Goal: Information Seeking & Learning: Check status

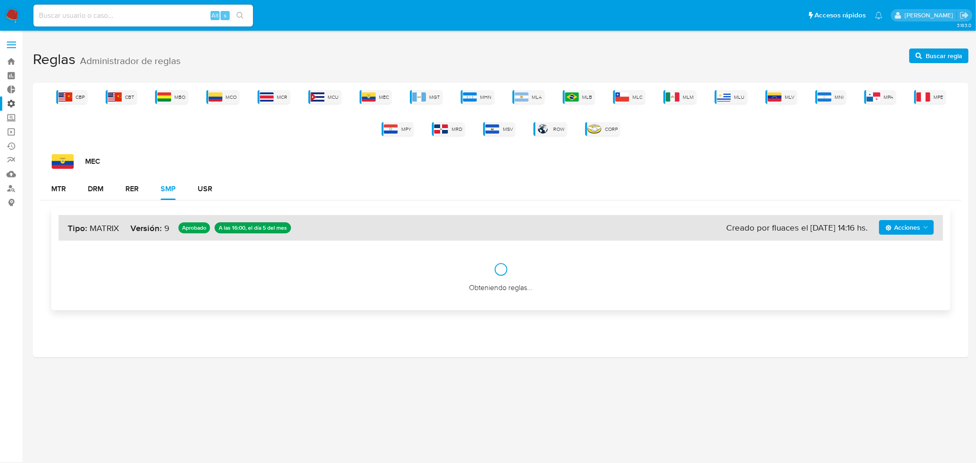
click at [12, 103] on label "Administración" at bounding box center [54, 104] width 109 height 14
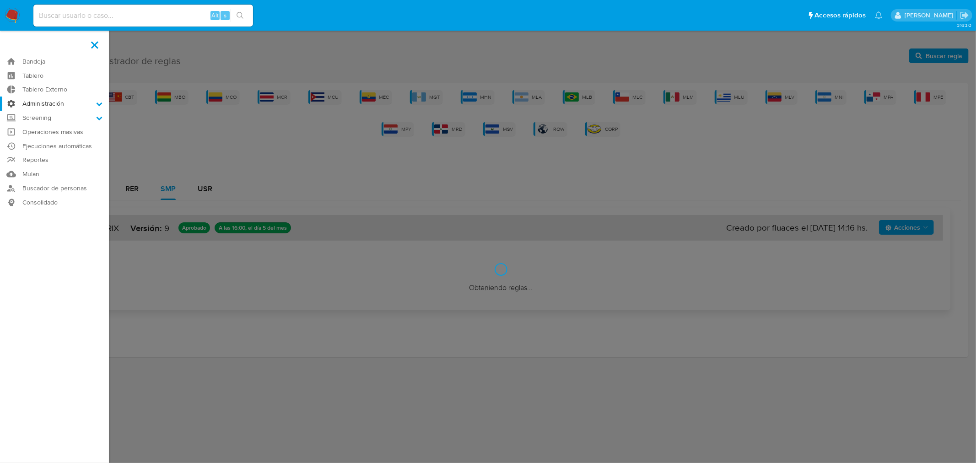
click at [0, 0] on input "Administración" at bounding box center [0, 0] width 0 height 0
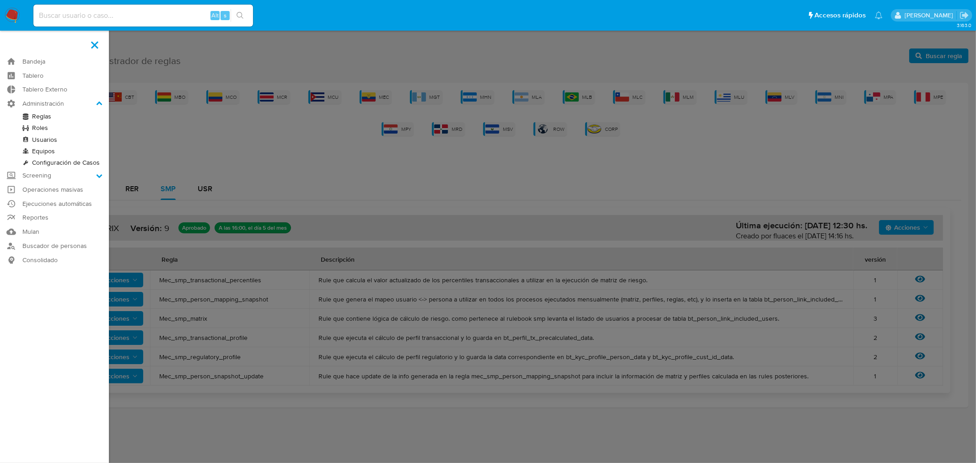
click at [39, 116] on link "Reglas" at bounding box center [54, 116] width 109 height 11
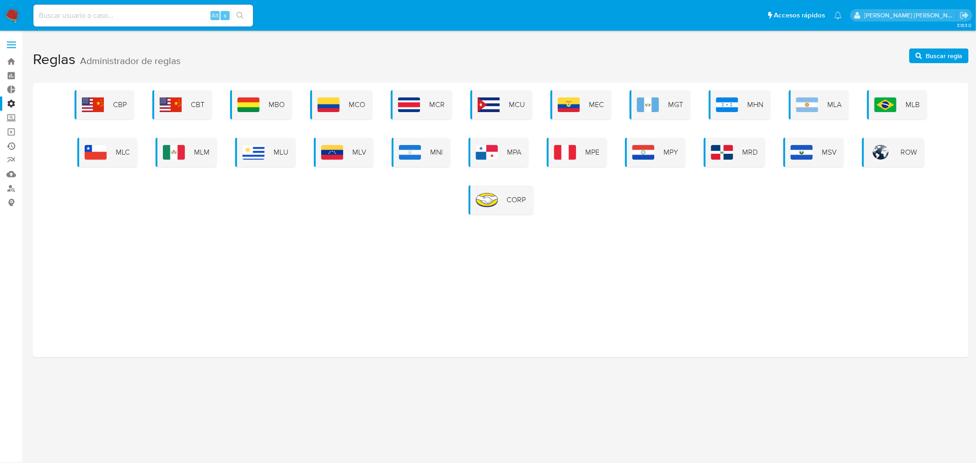
click at [11, 146] on link "Ejecuciones automáticas" at bounding box center [54, 146] width 109 height 14
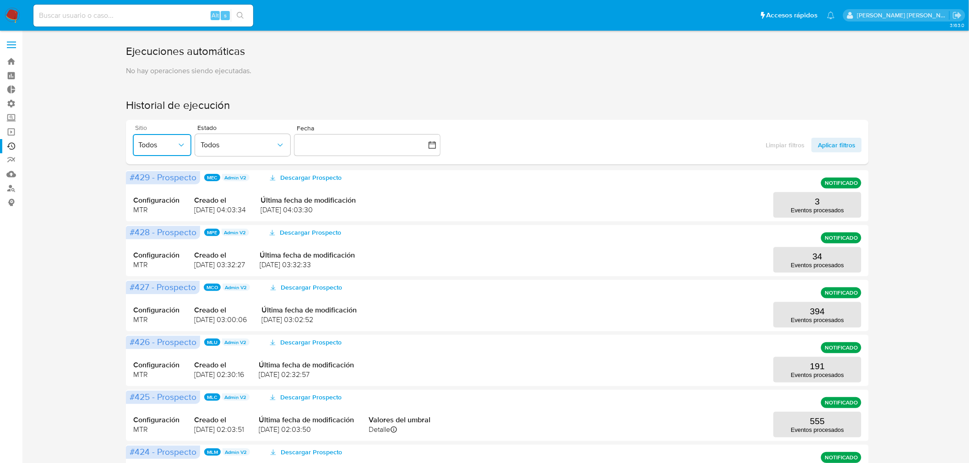
click at [148, 149] on span "Todos" at bounding box center [157, 145] width 38 height 9
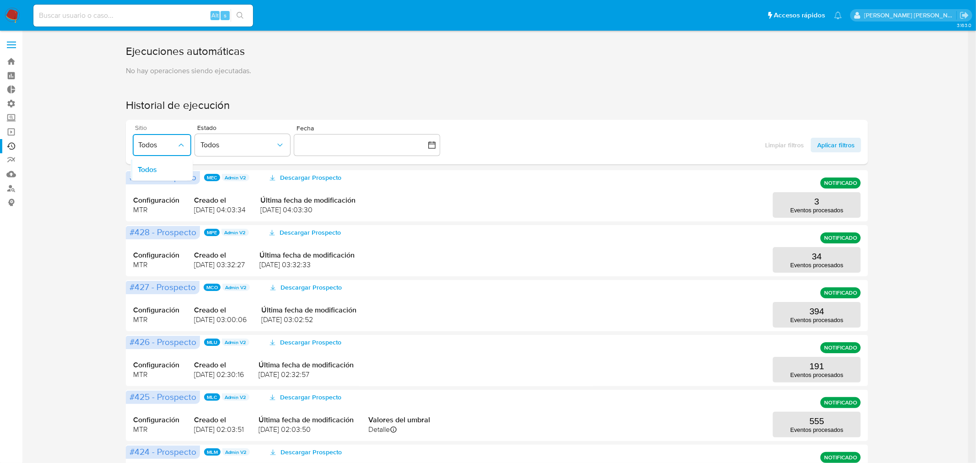
click at [148, 149] on span "Todos" at bounding box center [157, 145] width 38 height 9
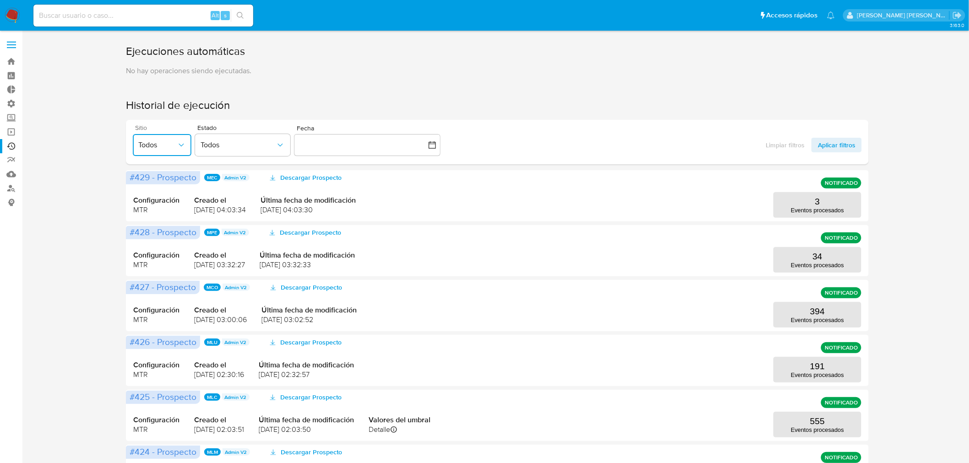
click at [179, 138] on button "Todos" at bounding box center [162, 145] width 59 height 22
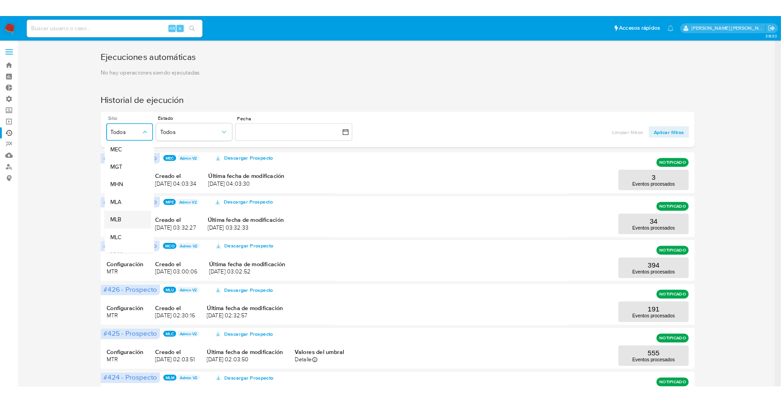
scroll to position [152, 0]
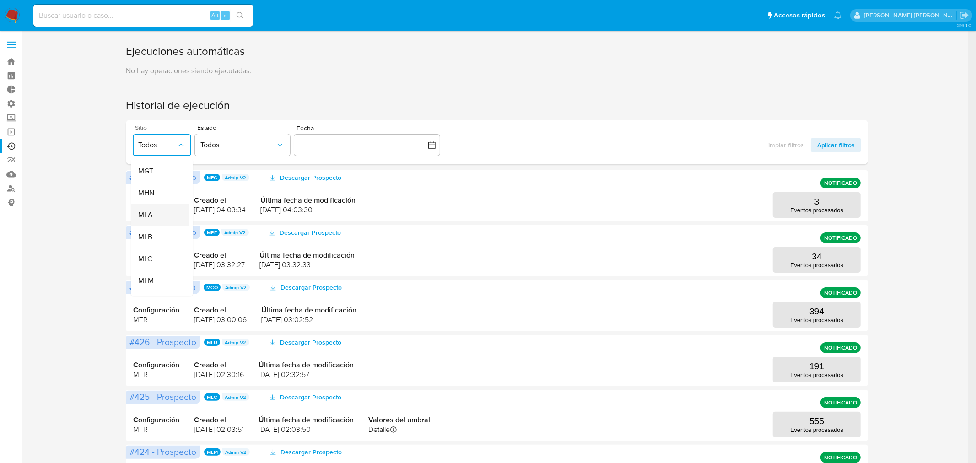
click at [153, 209] on div "MLA" at bounding box center [157, 215] width 38 height 22
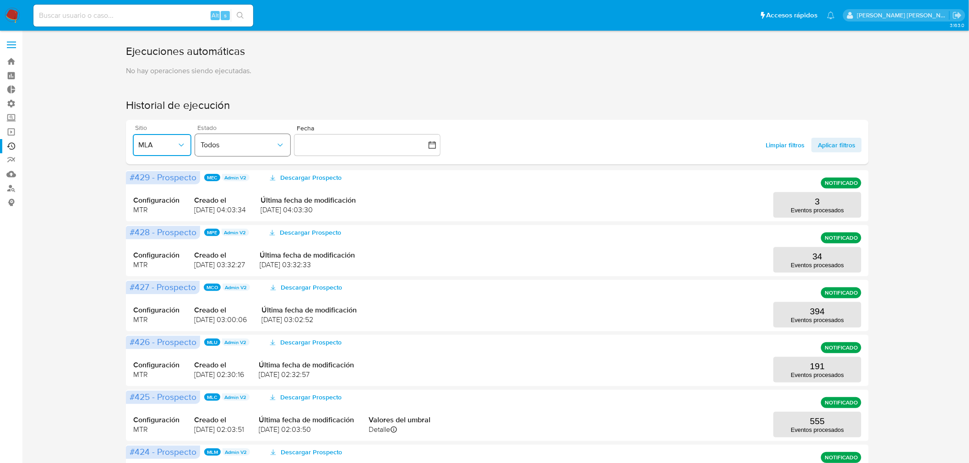
click at [232, 140] on button "Todos" at bounding box center [242, 145] width 95 height 22
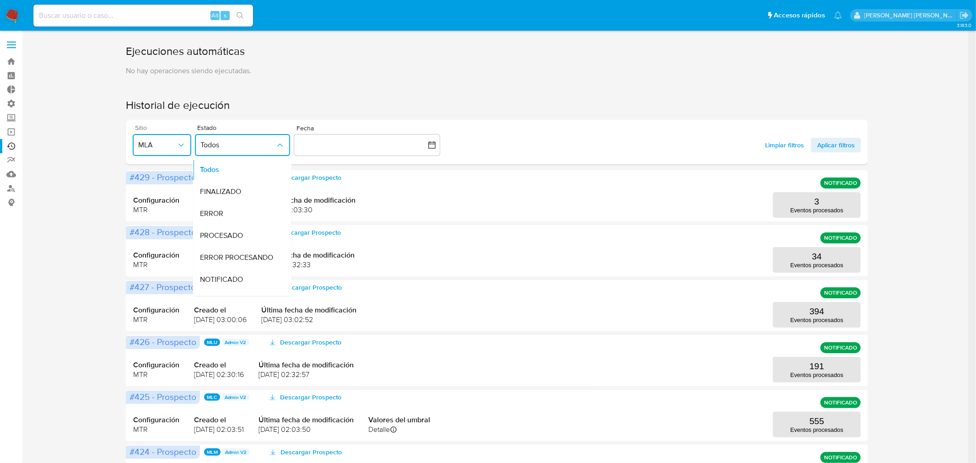
click at [224, 279] on span "NOTIFICADO" at bounding box center [221, 279] width 43 height 9
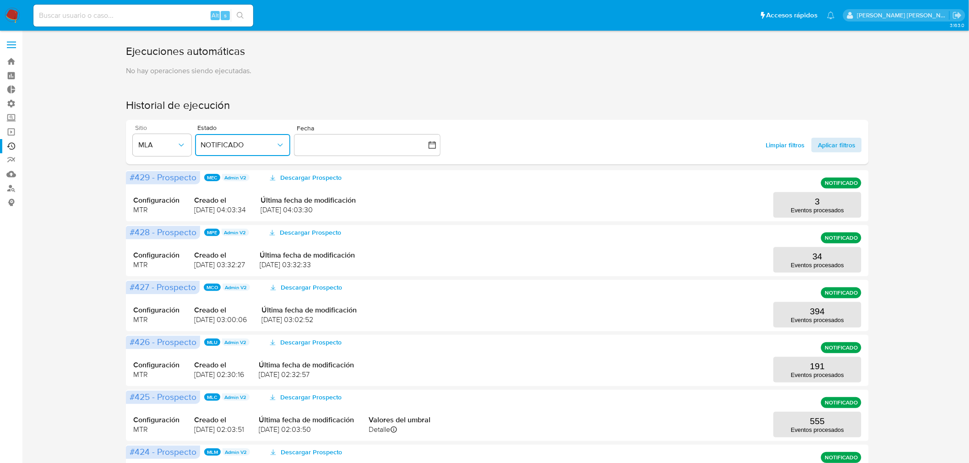
click at [824, 150] on span "Aplicar filtros" at bounding box center [837, 145] width 38 height 15
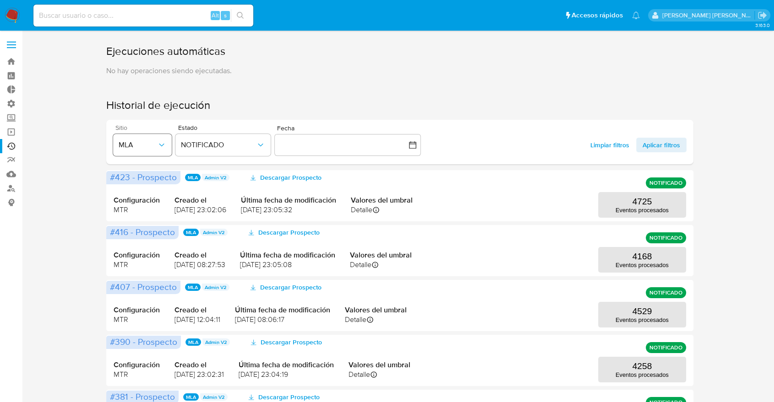
click at [151, 147] on span "MLA" at bounding box center [138, 145] width 38 height 9
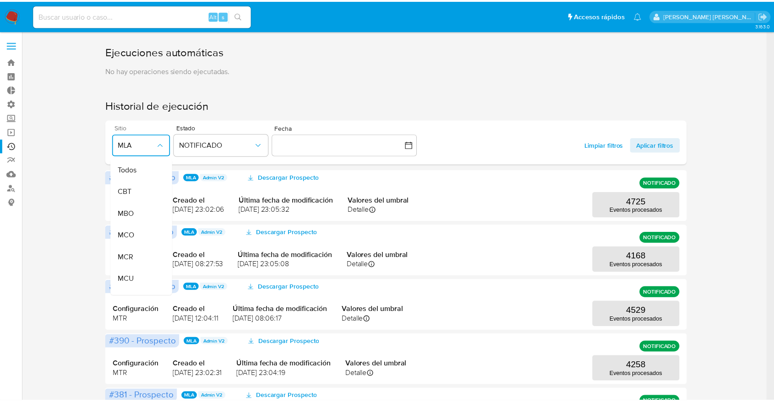
scroll to position [144, 0]
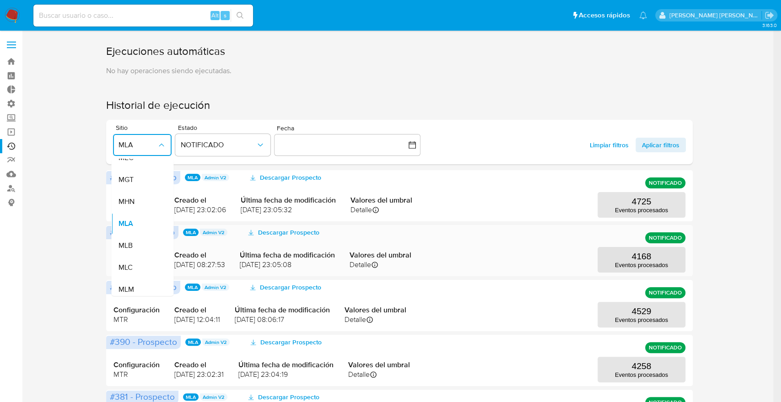
click at [136, 244] on div "MLB" at bounding box center [138, 246] width 38 height 22
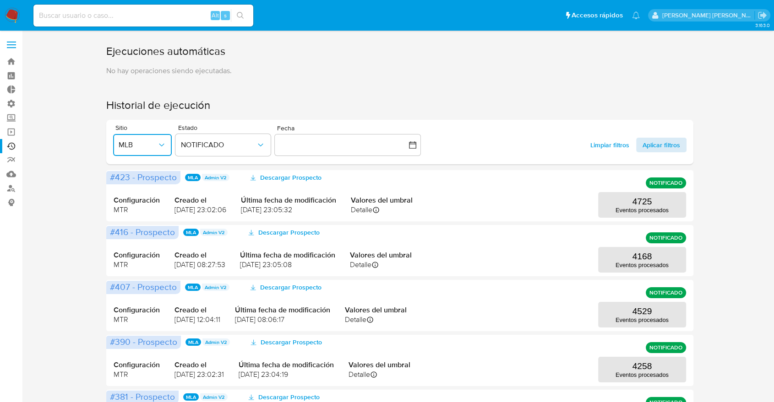
click at [659, 150] on span "Aplicar filtros" at bounding box center [661, 145] width 38 height 15
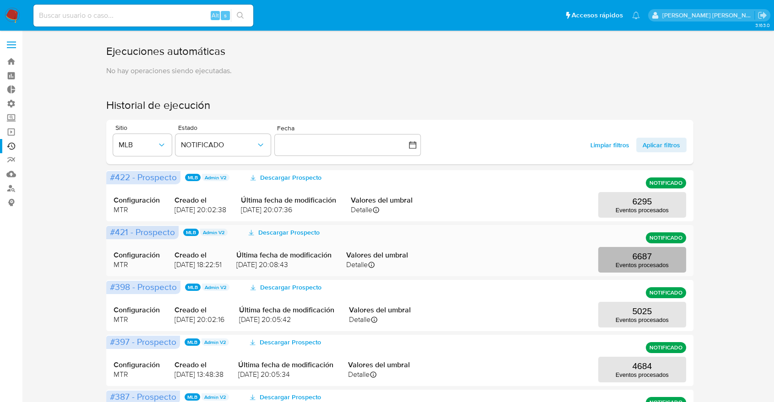
click at [659, 265] on p "Eventos procesados" at bounding box center [641, 265] width 53 height 7
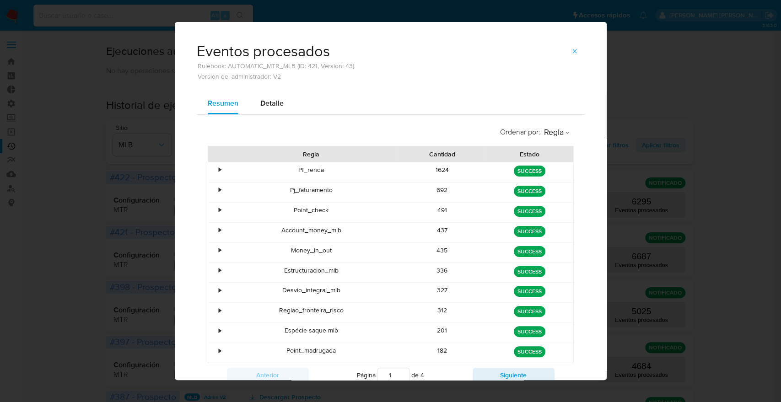
click at [263, 109] on div "Detalle" at bounding box center [271, 103] width 23 height 22
select select "10"
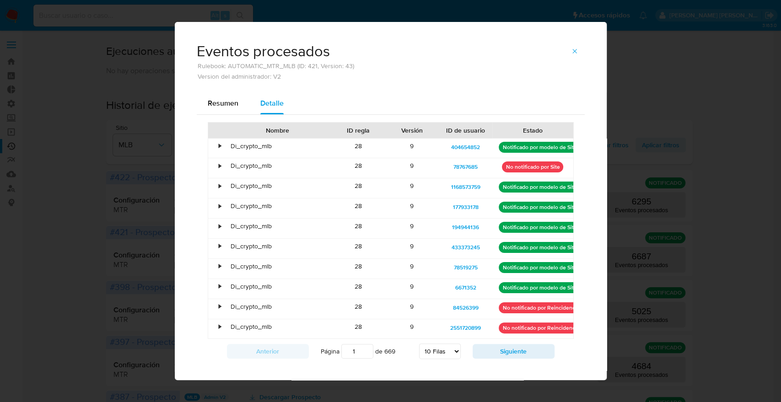
drag, startPoint x: 214, startPoint y: 104, endPoint x: 415, endPoint y: 111, distance: 201.1
click at [214, 106] on span "Resumen" at bounding box center [223, 103] width 31 height 11
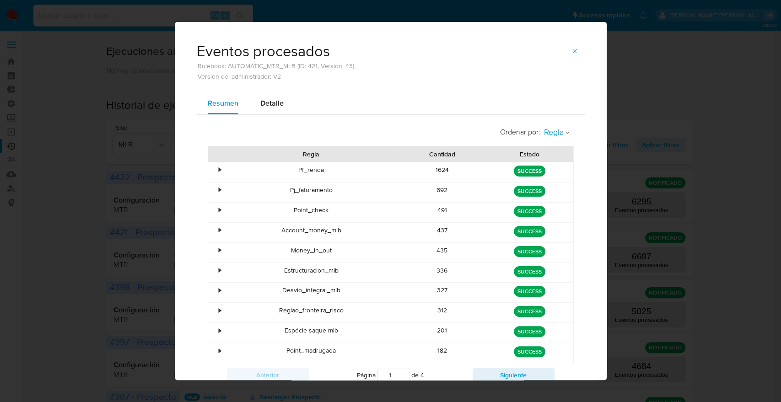
click at [552, 132] on span "Regla" at bounding box center [554, 132] width 20 height 11
click at [552, 149] on span "Estado" at bounding box center [555, 152] width 22 height 9
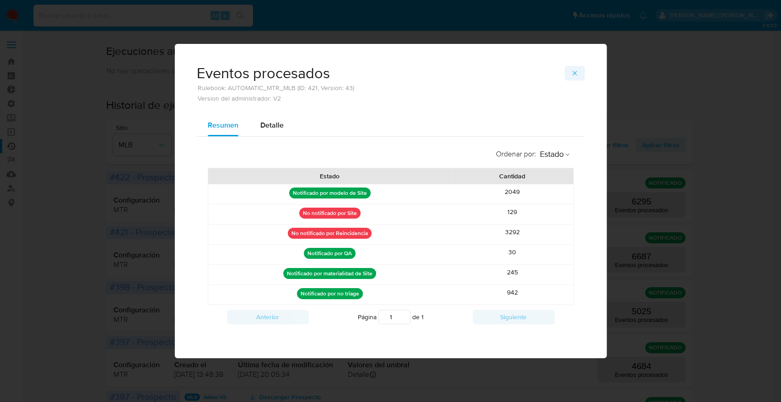
click at [573, 75] on icon "button" at bounding box center [575, 73] width 4 height 4
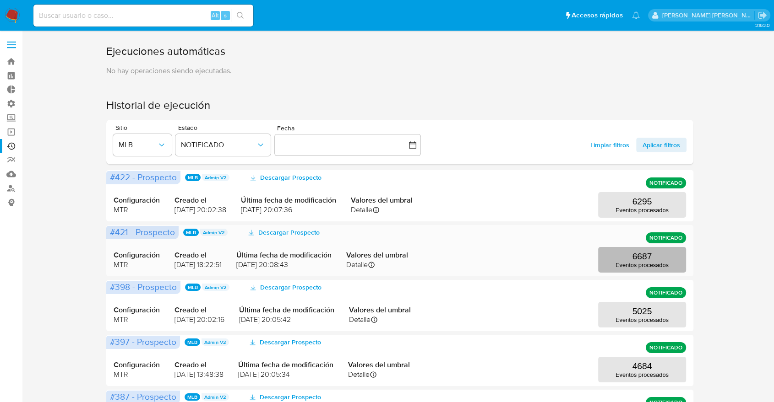
click at [639, 264] on p "Eventos procesados" at bounding box center [641, 265] width 53 height 7
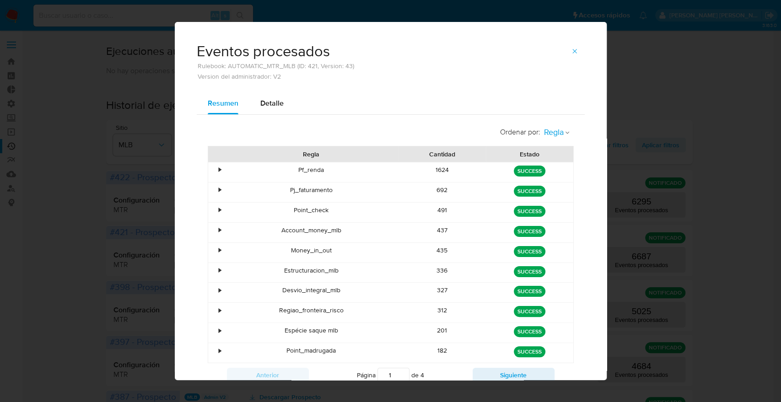
click at [560, 133] on button "Regla" at bounding box center [557, 132] width 33 height 21
click at [549, 157] on div "Estado" at bounding box center [555, 152] width 22 height 22
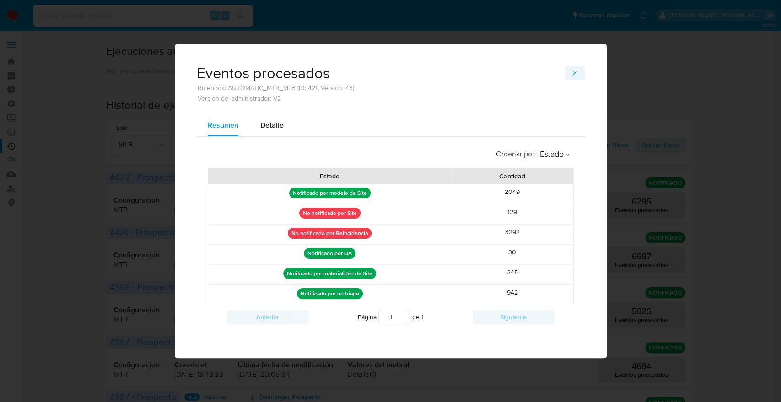
click at [569, 71] on button "button" at bounding box center [575, 73] width 20 height 15
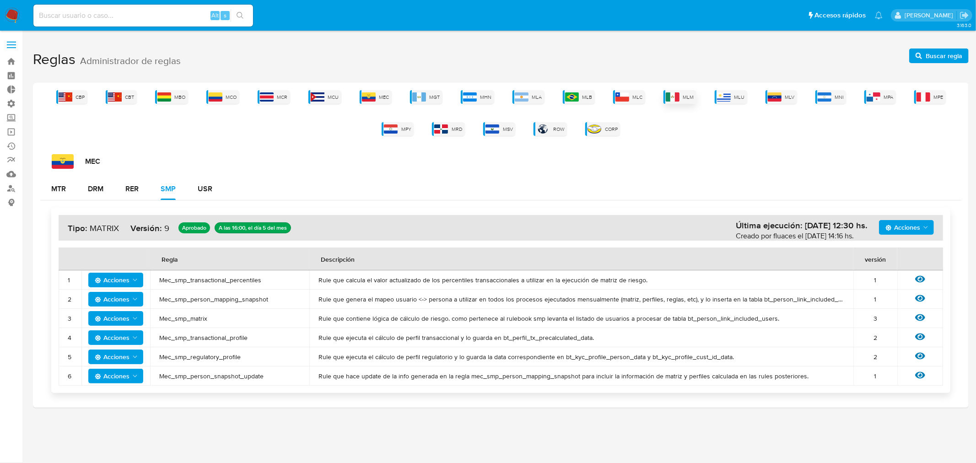
click at [672, 99] on img at bounding box center [673, 96] width 14 height 9
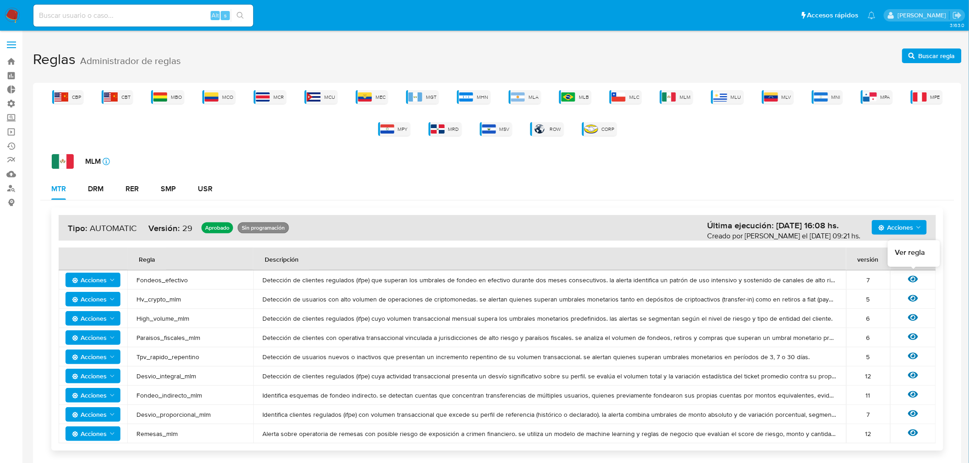
click at [912, 276] on icon at bounding box center [913, 279] width 10 height 10
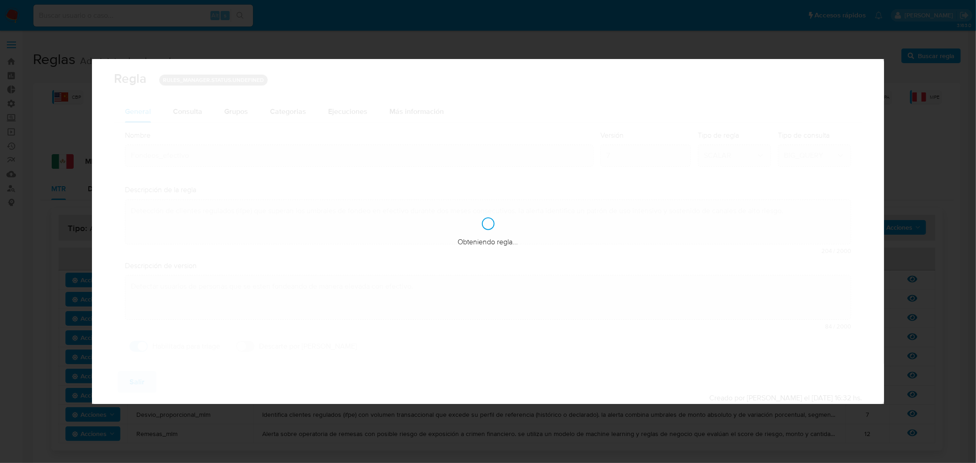
checkbox input "true"
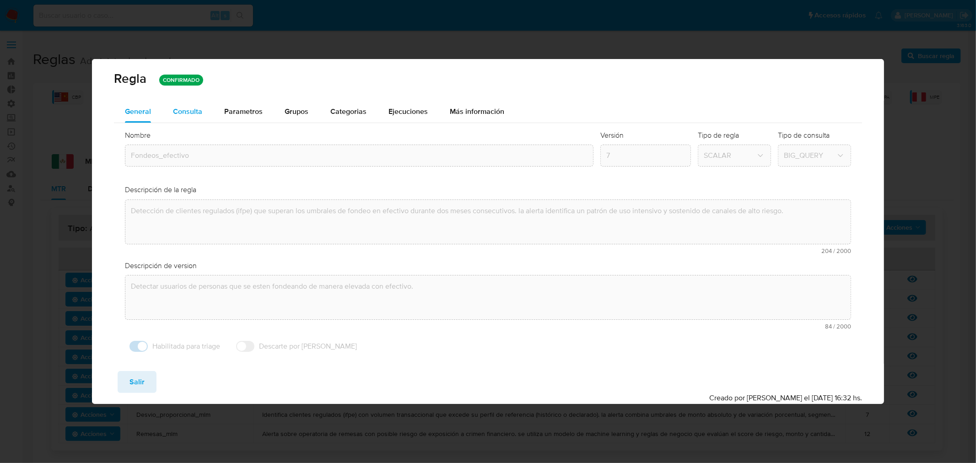
click at [177, 108] on div "Consulta" at bounding box center [187, 111] width 29 height 7
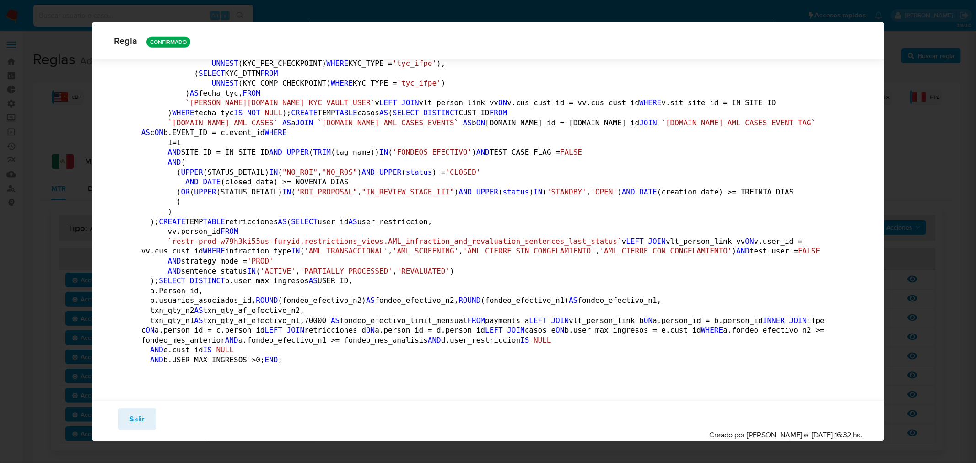
scroll to position [1115, 0]
click at [140, 414] on span "Salir" at bounding box center [137, 419] width 15 height 20
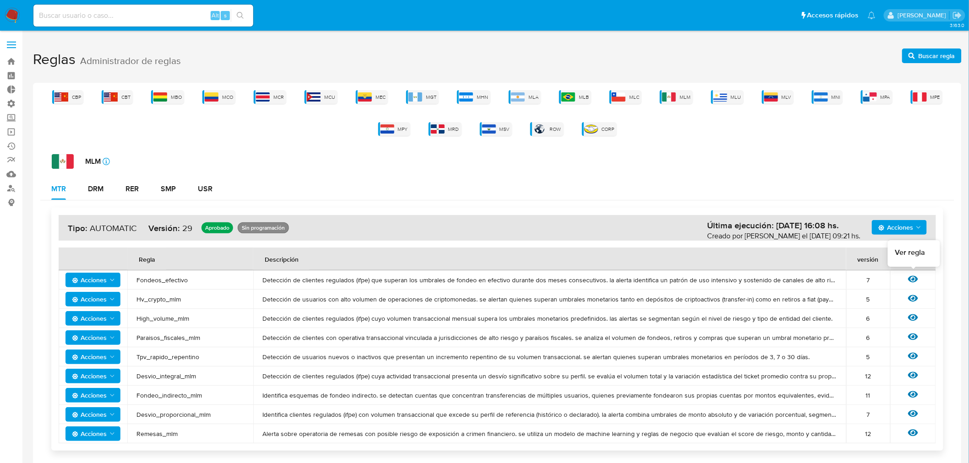
click at [915, 279] on icon at bounding box center [913, 279] width 10 height 10
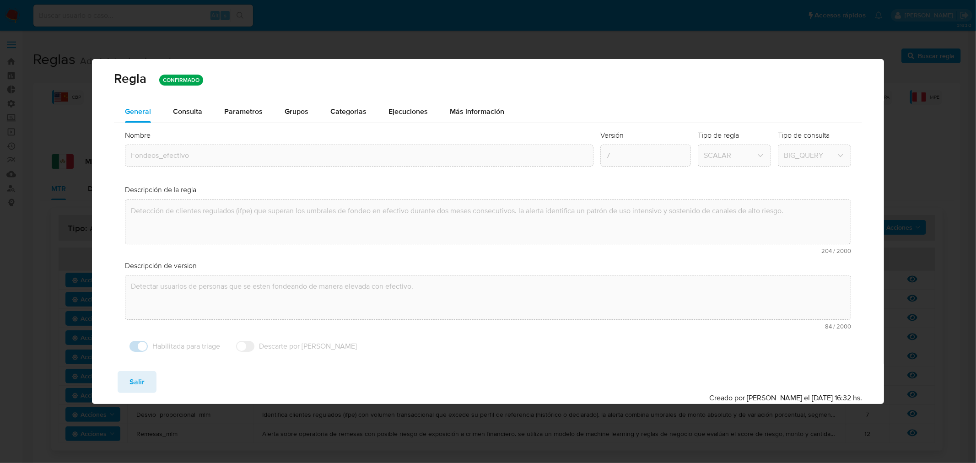
click at [233, 455] on div "Regla CONFIRMADO General Consulta Parametros Evidencias Grupos Categorias Ejecu…" at bounding box center [488, 231] width 976 height 463
click at [39, 267] on div "Regla CONFIRMADO General Consulta Parametros Evidencias Grupos Categorias Ejecu…" at bounding box center [488, 231] width 976 height 463
click at [140, 389] on span "Salir" at bounding box center [137, 382] width 15 height 20
type input "1"
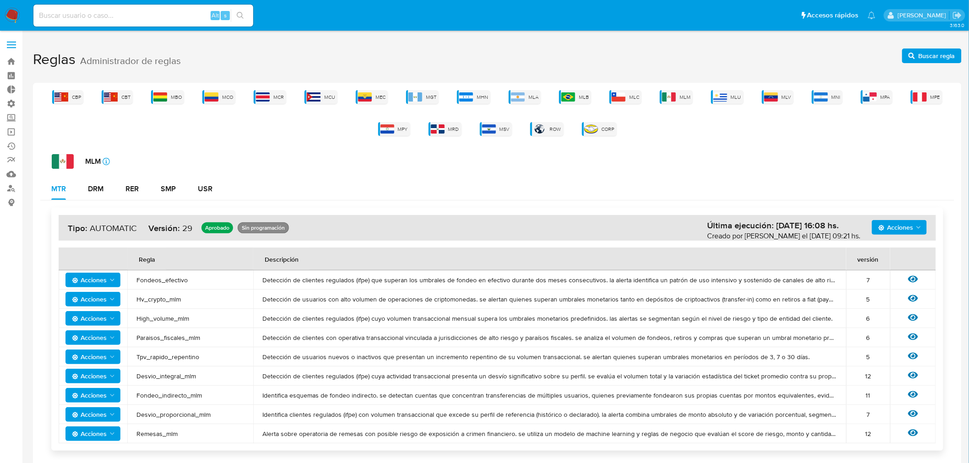
click at [110, 272] on td "Acciones" at bounding box center [93, 280] width 69 height 19
click at [111, 288] on td "Acciones" at bounding box center [93, 280] width 69 height 19
click at [106, 284] on span "Acciones" at bounding box center [89, 280] width 35 height 15
click at [92, 325] on button "Ver historico" at bounding box center [92, 325] width 82 height 22
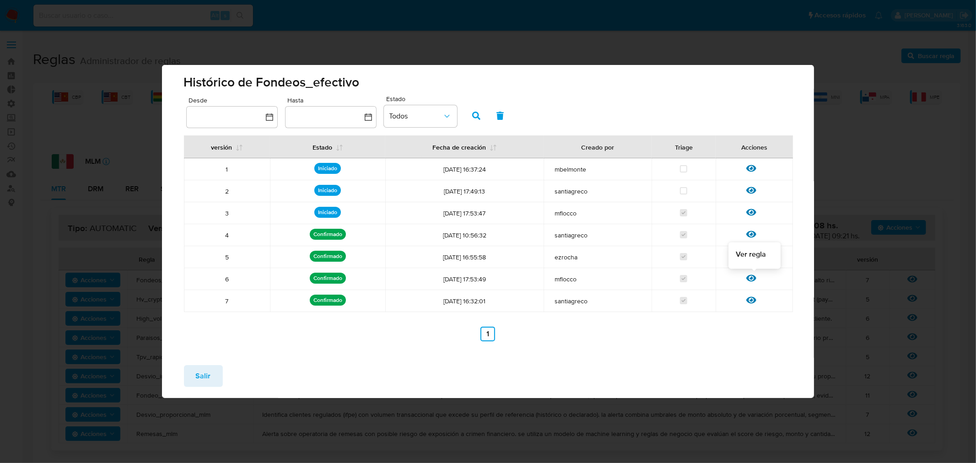
click at [754, 278] on icon at bounding box center [752, 278] width 10 height 7
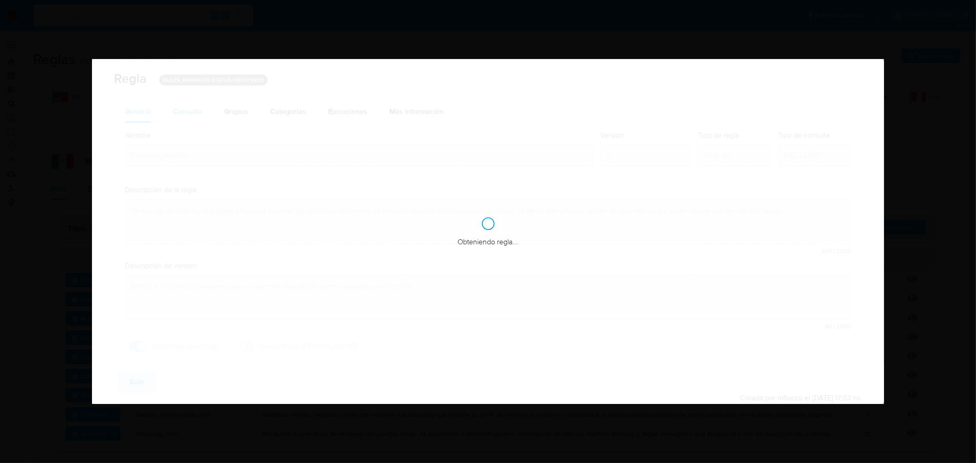
checkbox input "true"
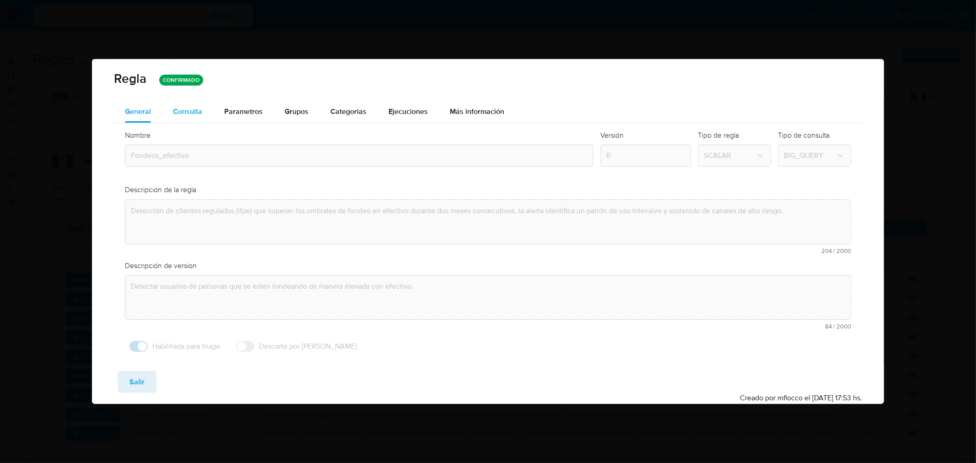
click at [190, 104] on div "Consulta" at bounding box center [187, 112] width 29 height 22
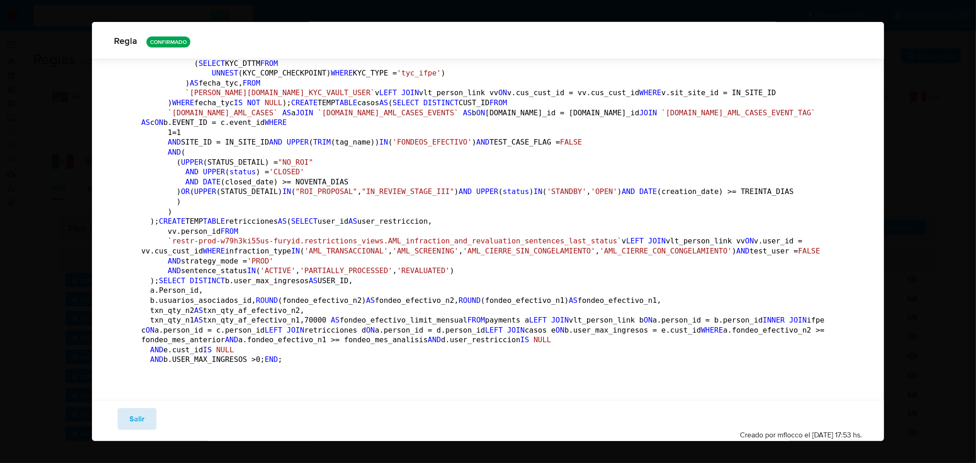
scroll to position [1471, 0]
click at [141, 423] on span "Salir" at bounding box center [137, 419] width 15 height 20
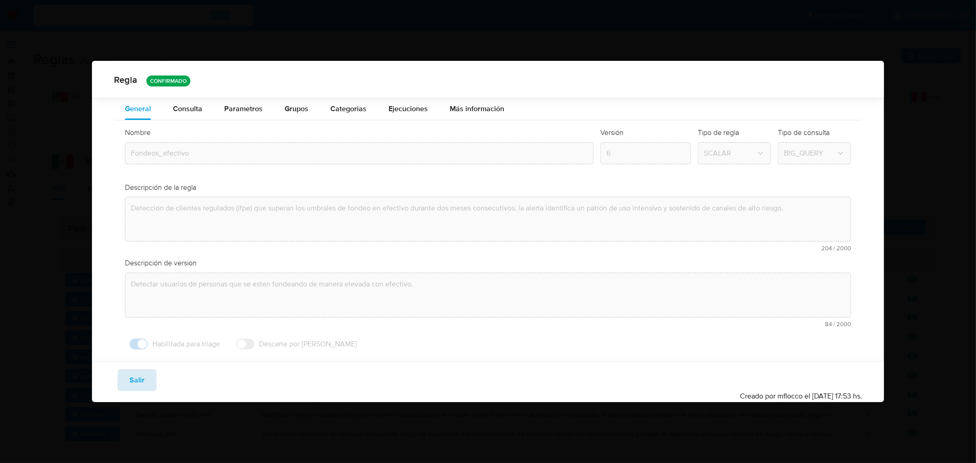
scroll to position [0, 0]
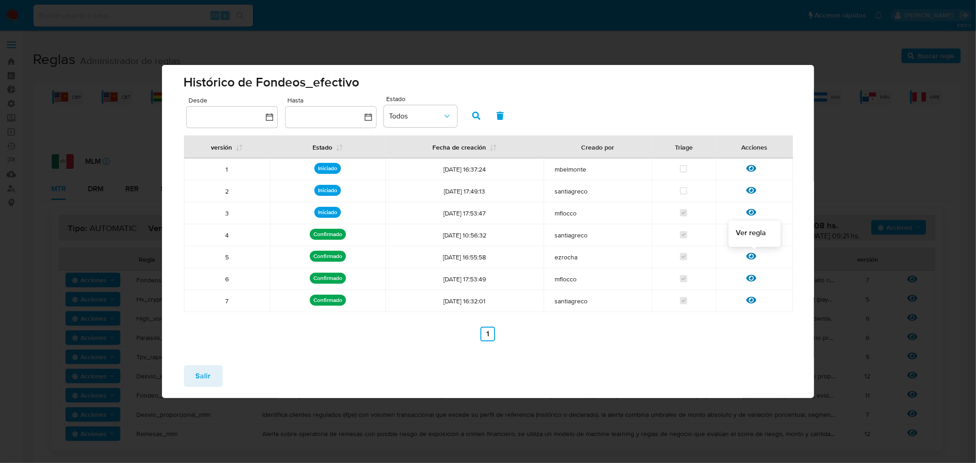
click at [748, 254] on icon at bounding box center [752, 256] width 10 height 10
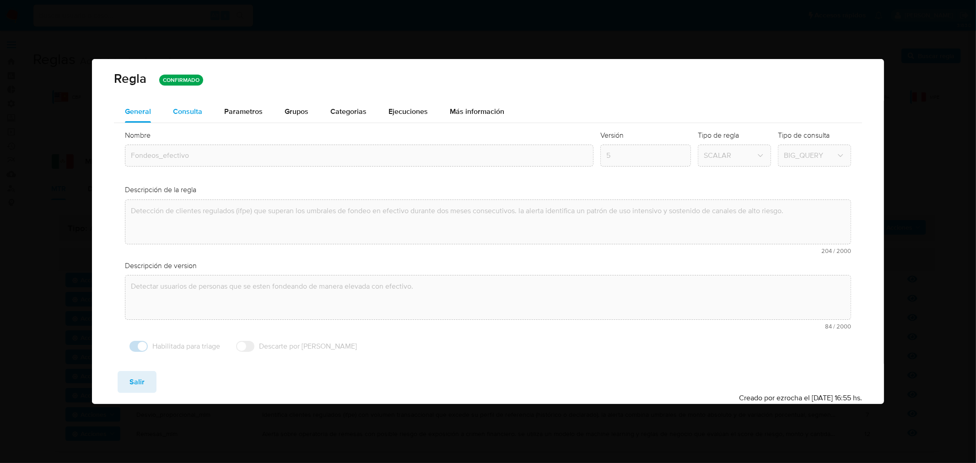
click at [190, 114] on div "Consulta" at bounding box center [187, 111] width 29 height 7
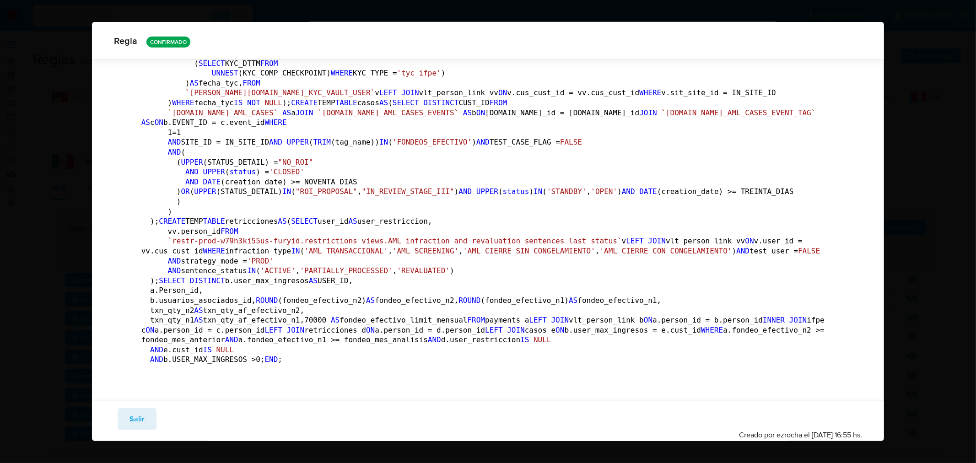
scroll to position [1115, 0]
click at [134, 422] on span "Salir" at bounding box center [137, 419] width 15 height 20
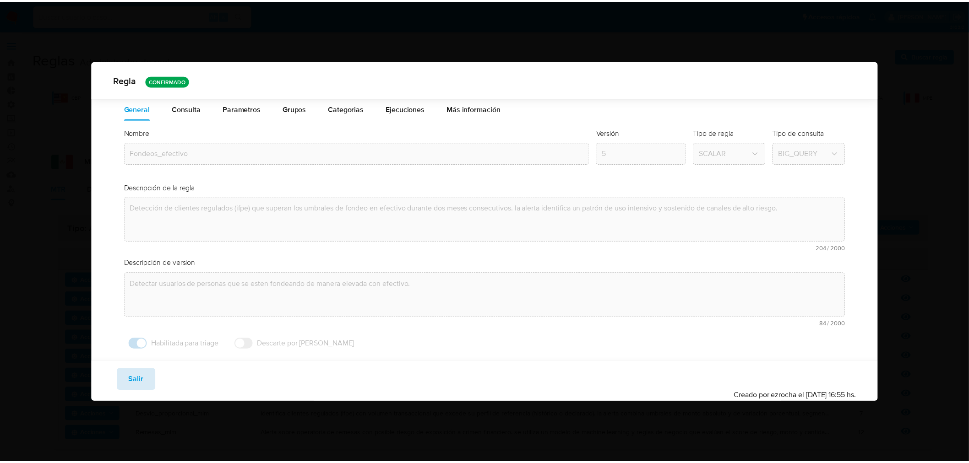
scroll to position [0, 0]
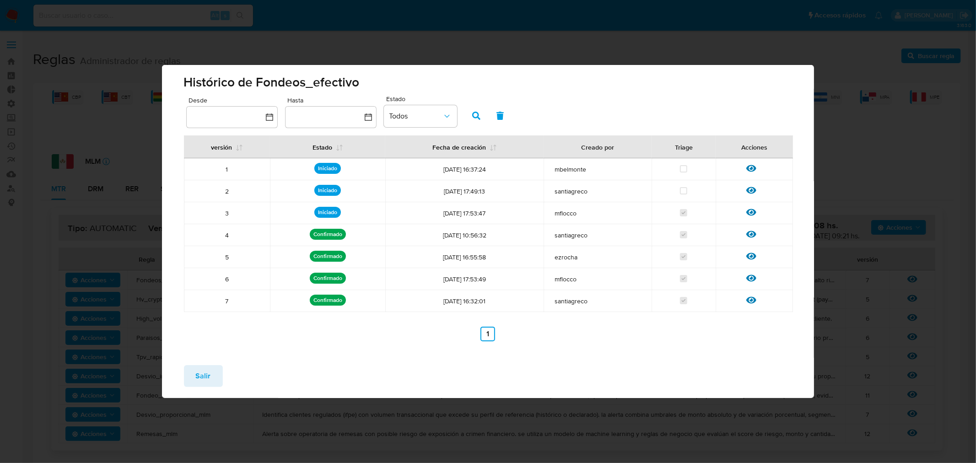
click at [192, 380] on button "Salir" at bounding box center [203, 376] width 39 height 22
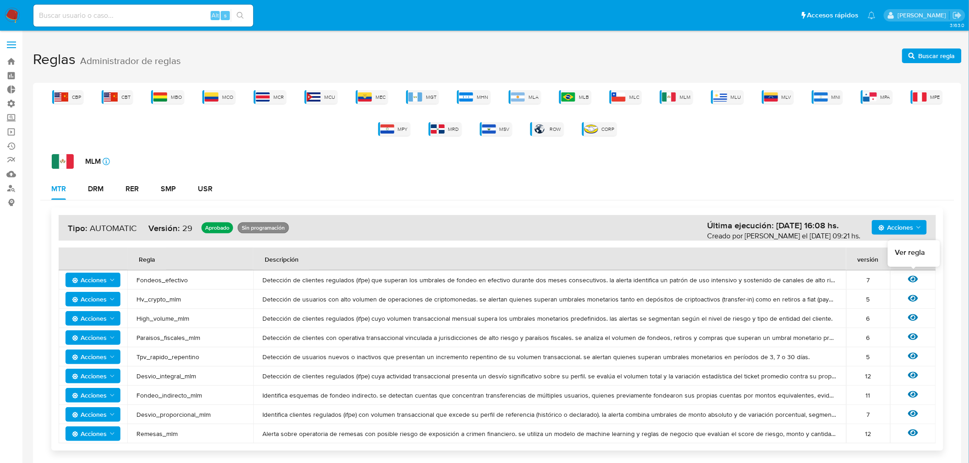
click at [915, 277] on icon at bounding box center [913, 279] width 10 height 10
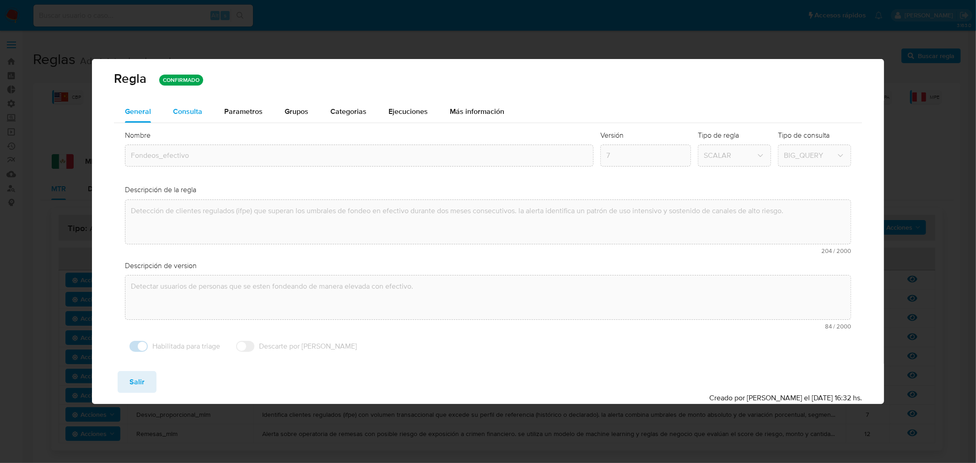
click at [200, 115] on div "Consulta" at bounding box center [187, 111] width 29 height 7
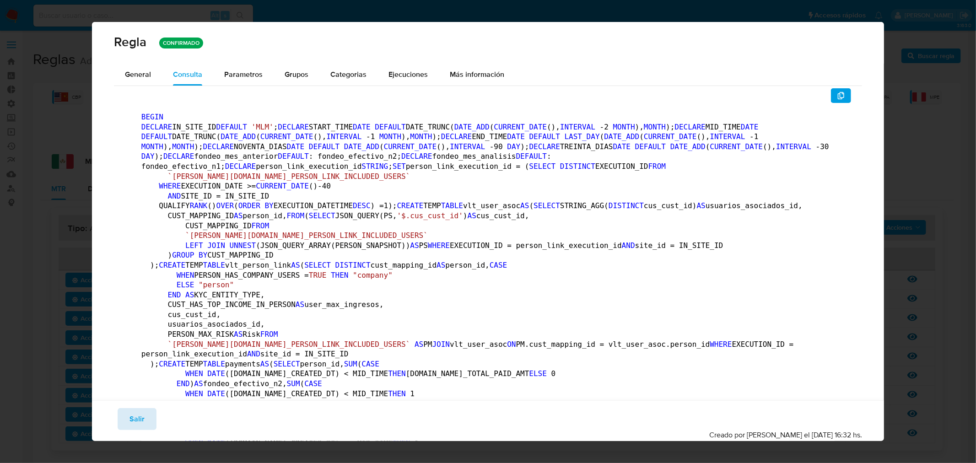
click at [144, 426] on button "Salir" at bounding box center [137, 419] width 39 height 22
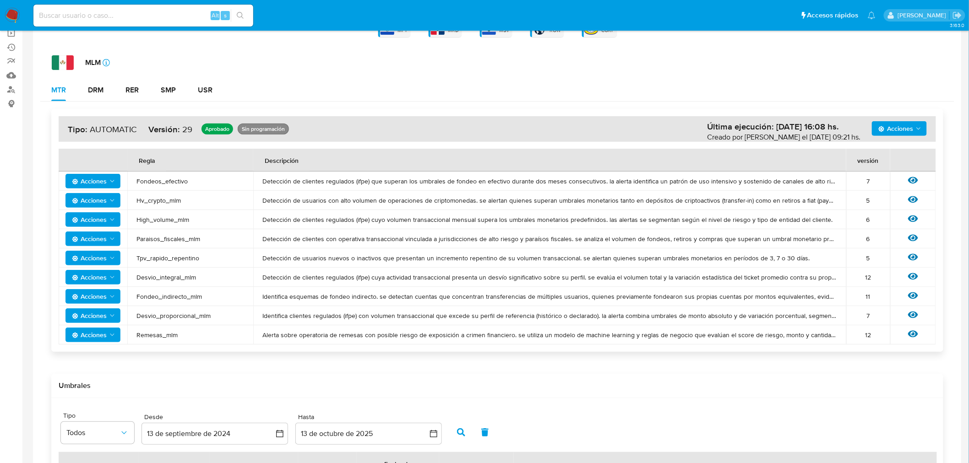
scroll to position [102, 0]
